Goal: Navigation & Orientation: Find specific page/section

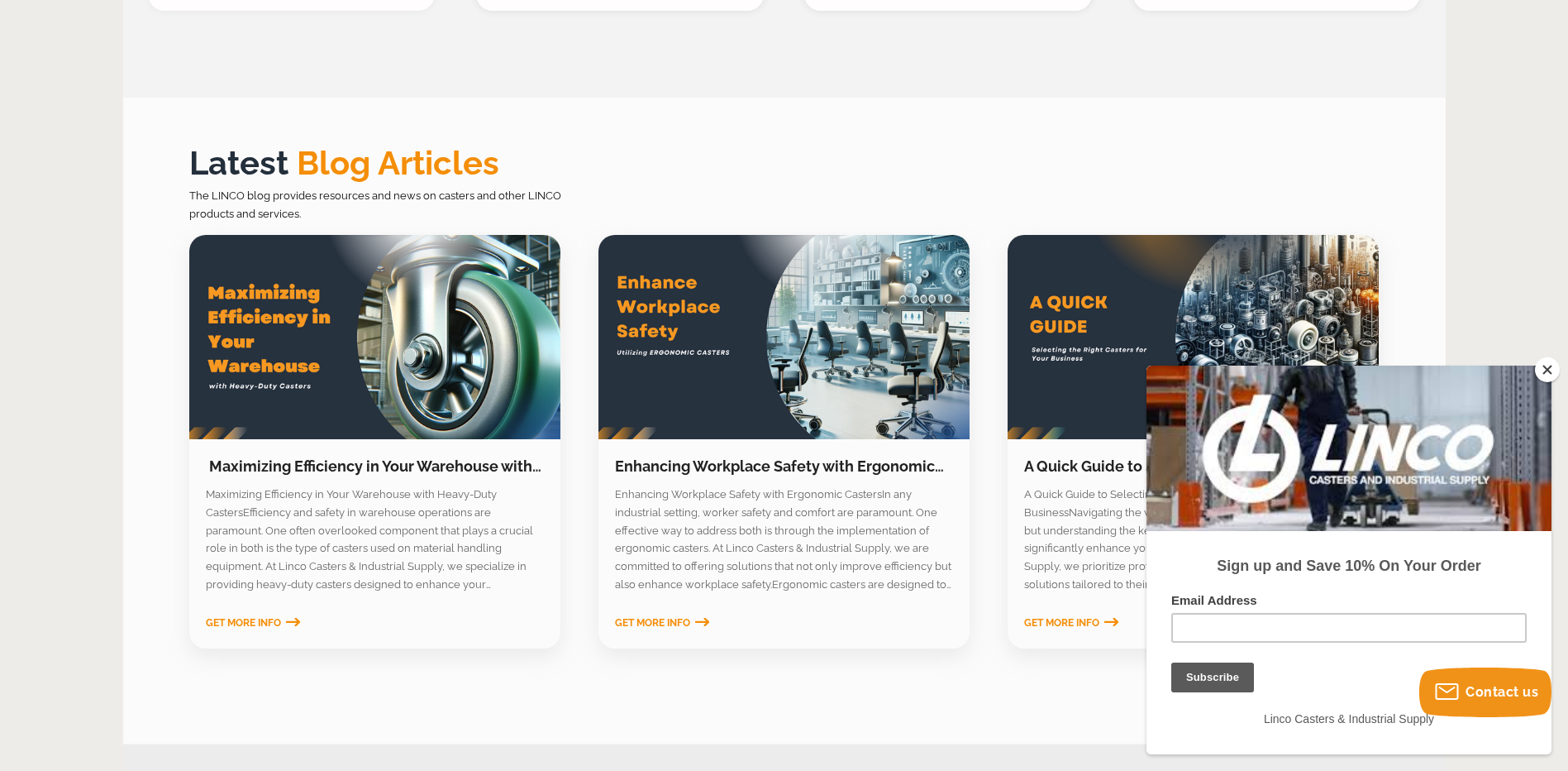
scroll to position [2316, 0]
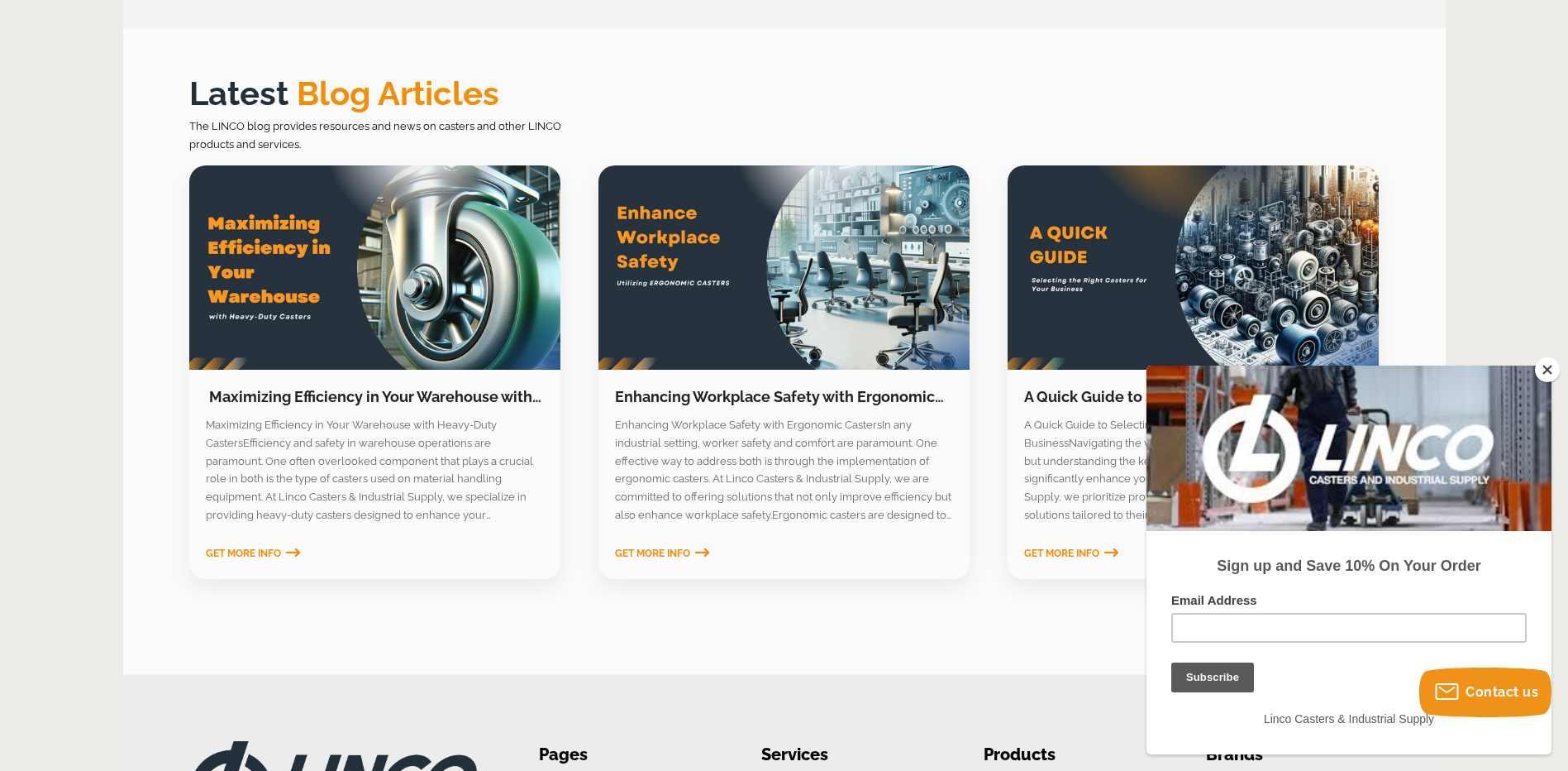
click at [1544, 370] on button "Close" at bounding box center [1548, 370] width 25 height 25
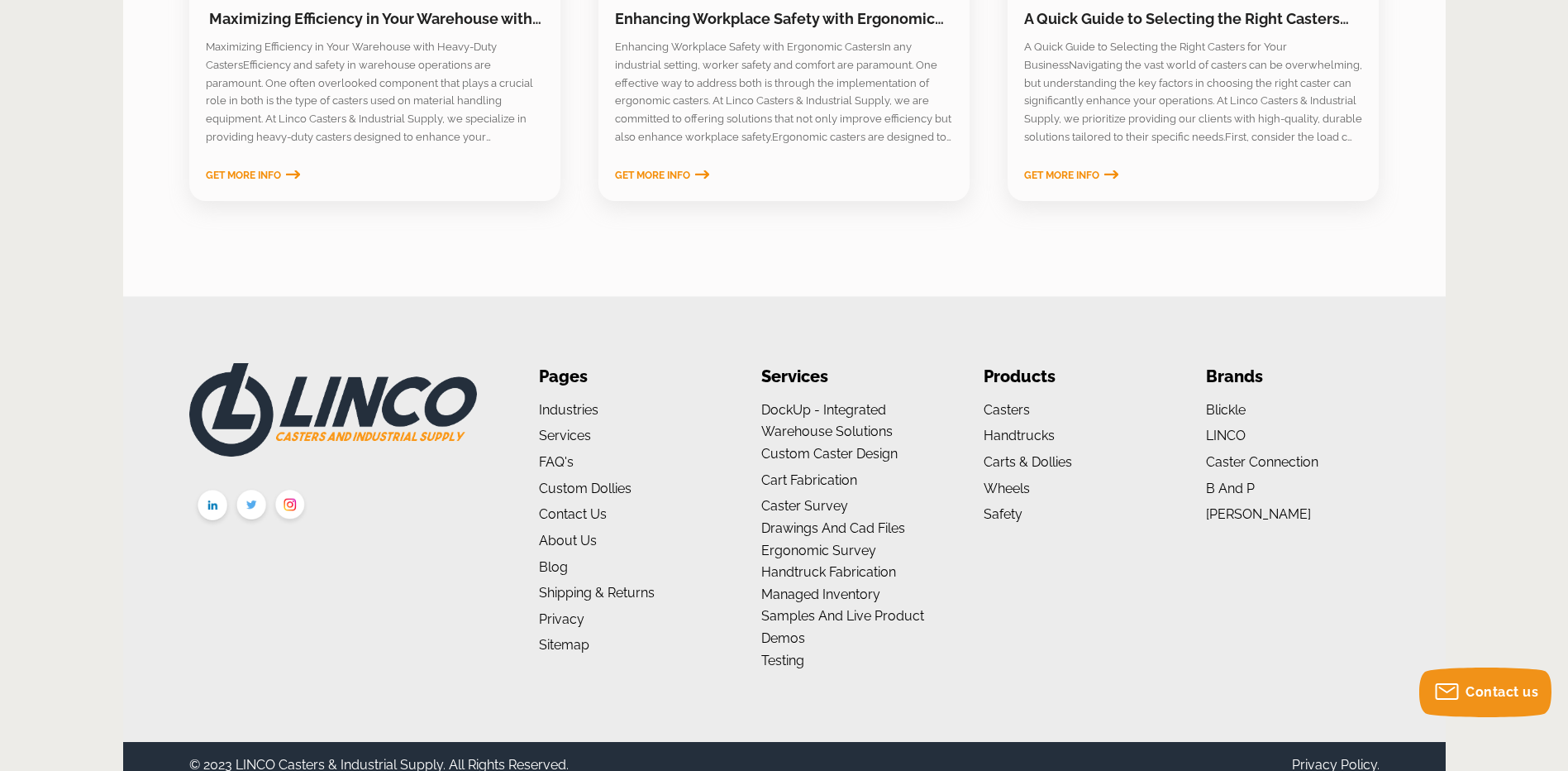
scroll to position [2712, 0]
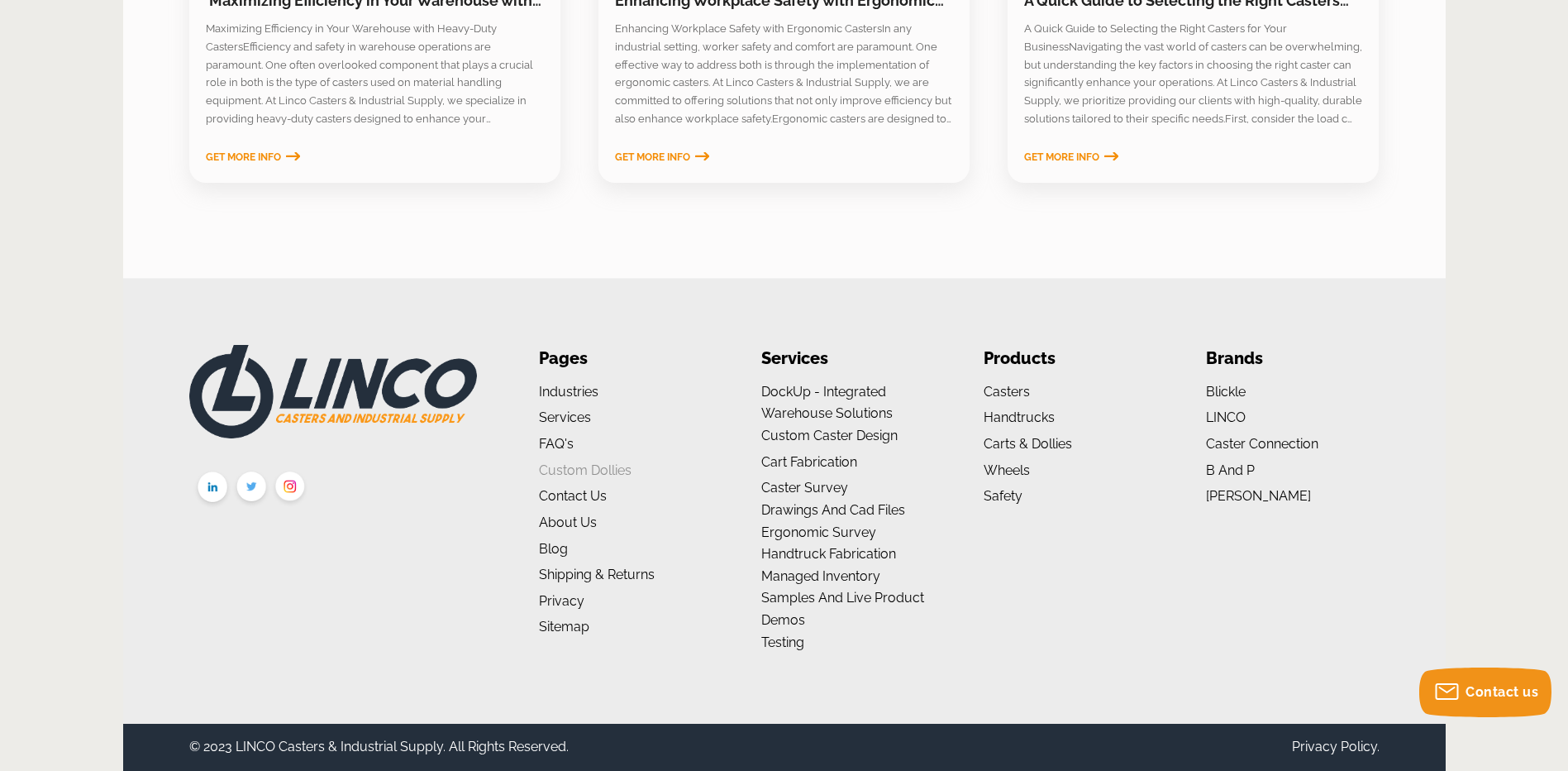
click at [614, 473] on link "Custom Dollies" at bounding box center [585, 471] width 93 height 16
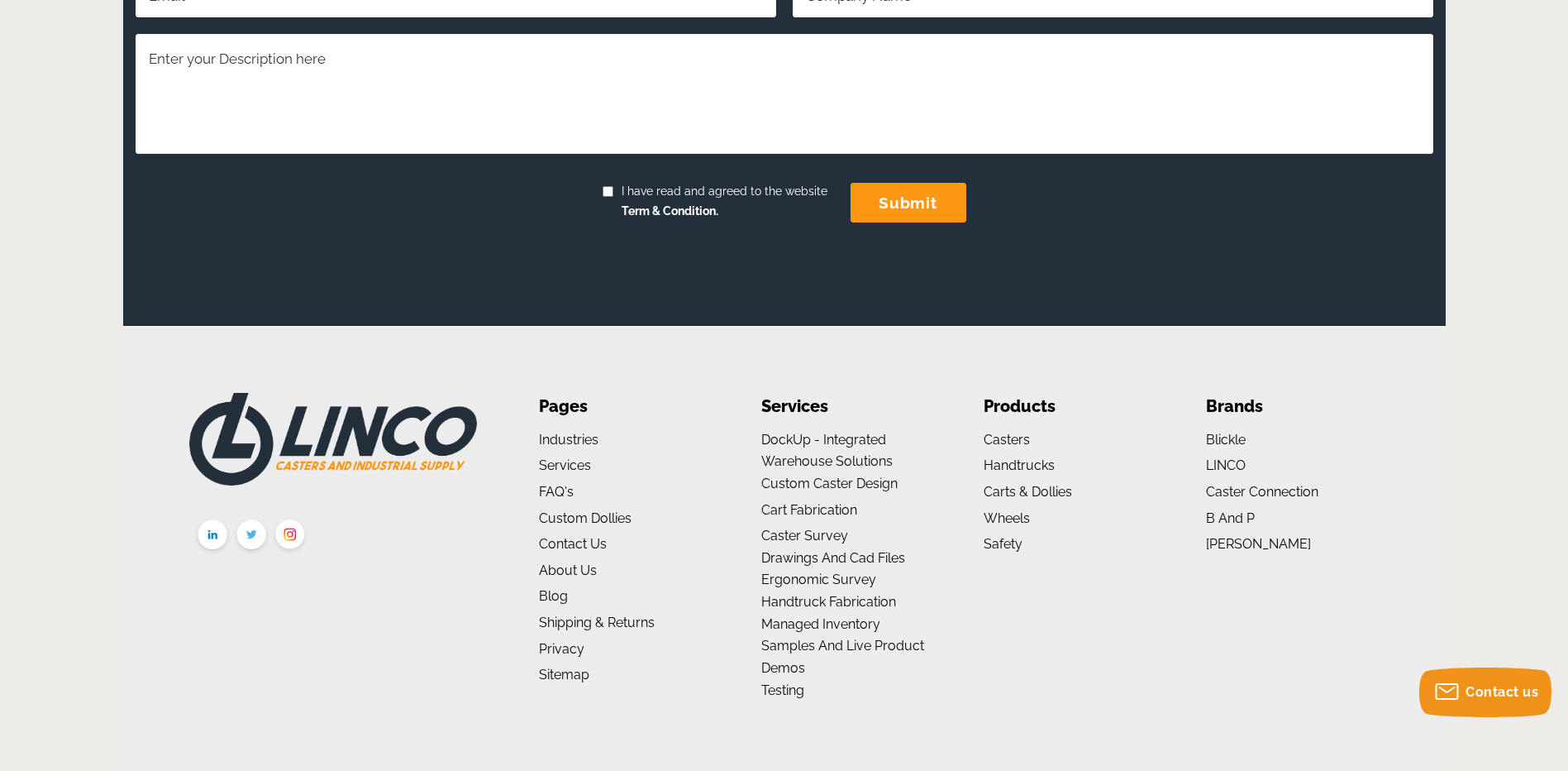
scroll to position [1454, 0]
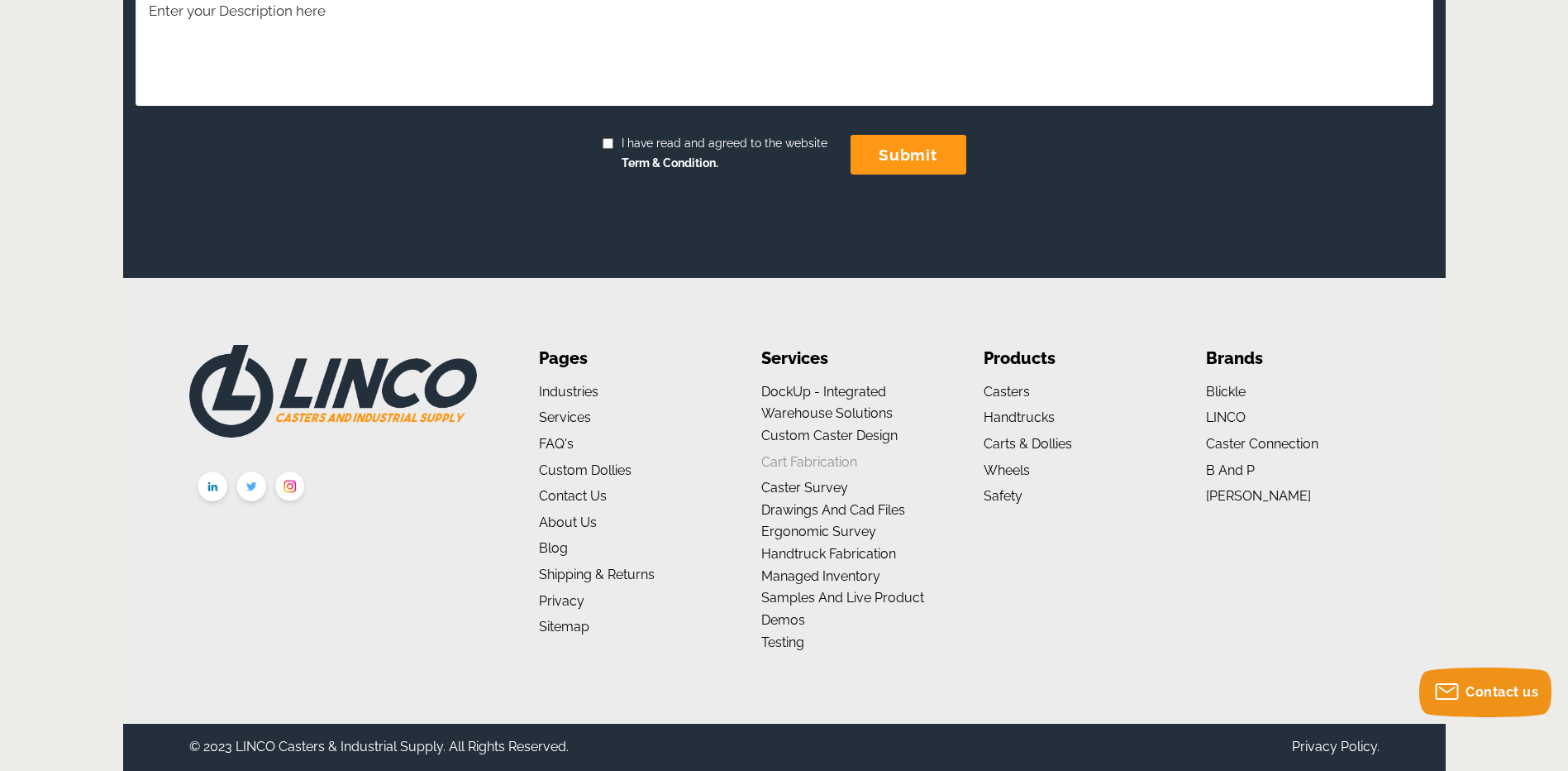
click at [791, 461] on link "Cart Fabrication" at bounding box center [809, 462] width 96 height 16
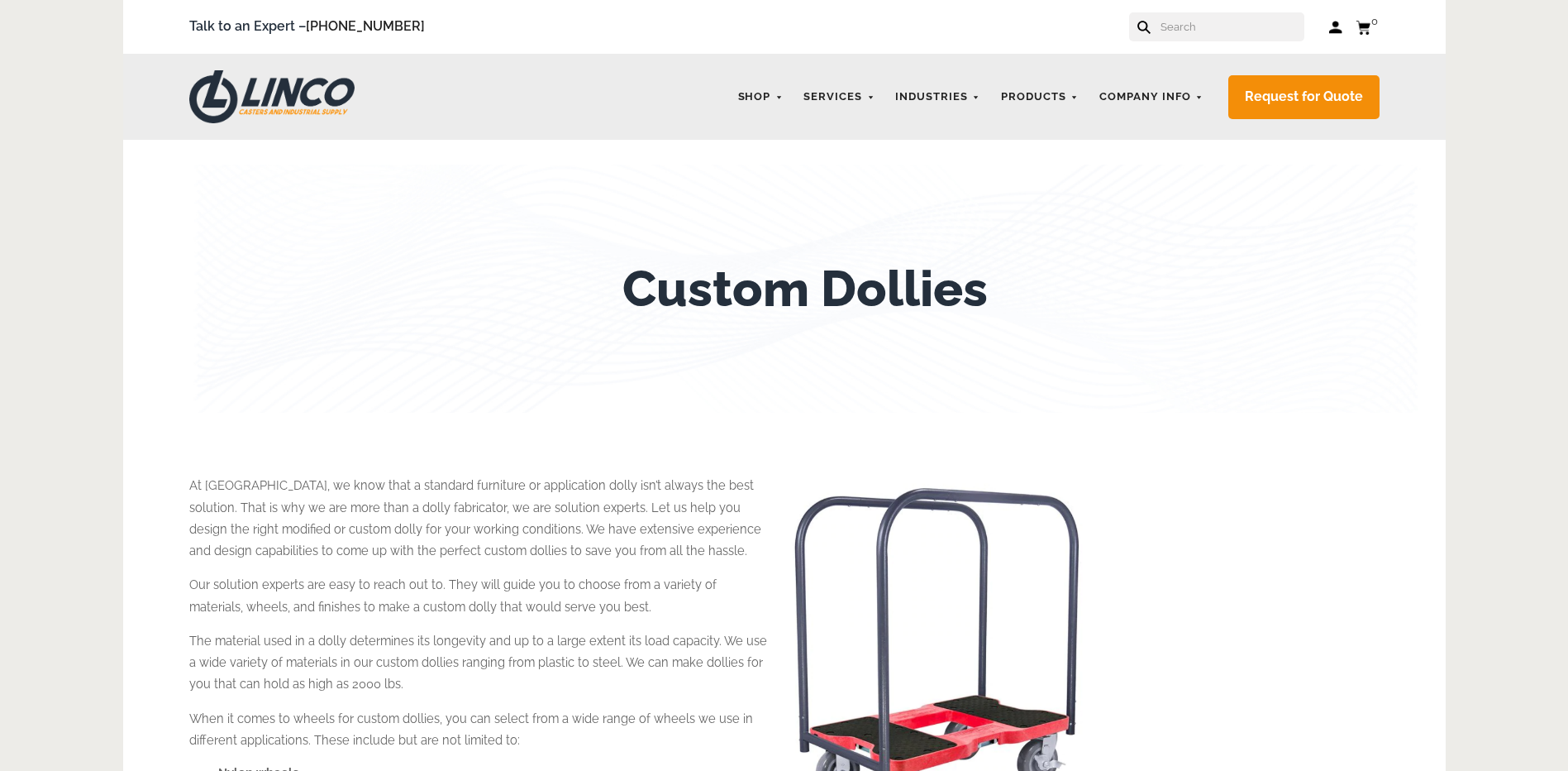
scroll to position [902, 0]
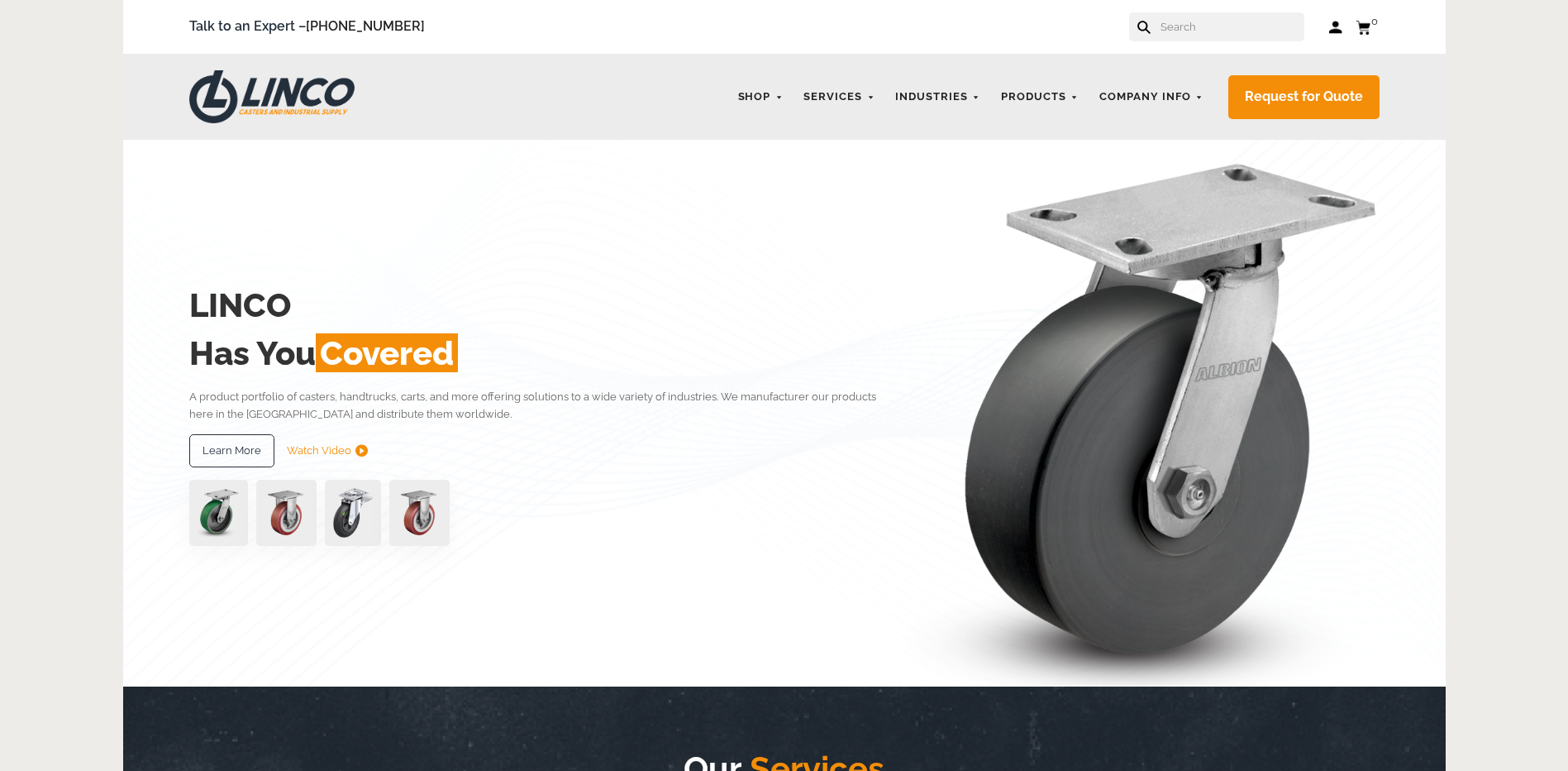
scroll to position [667, 0]
